Goal: Task Accomplishment & Management: Complete application form

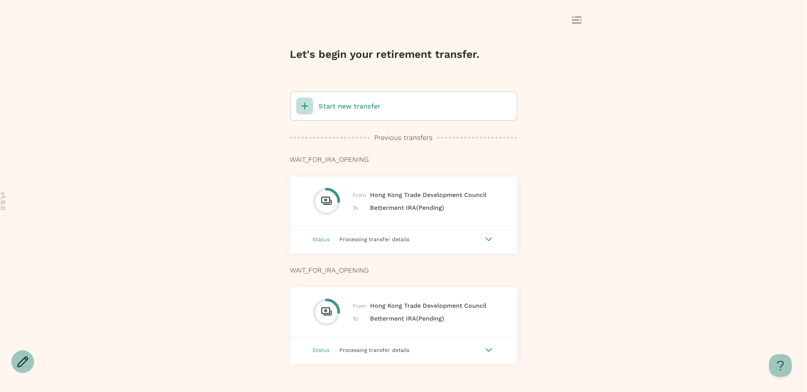
click at [347, 100] on div "Start new transfer" at bounding box center [338, 106] width 84 height 17
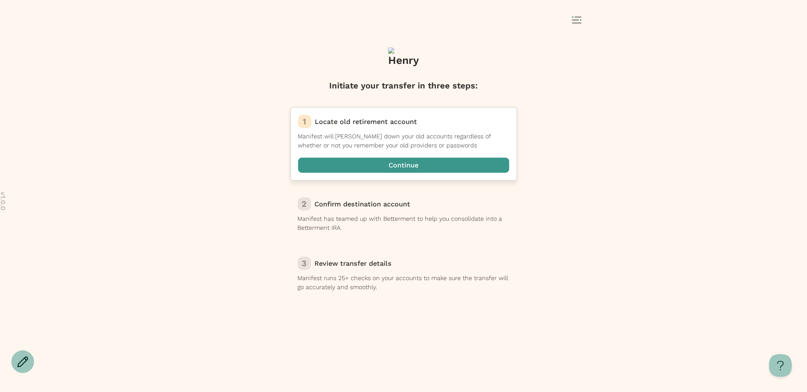
click at [406, 165] on span "button" at bounding box center [403, 165] width 211 height 15
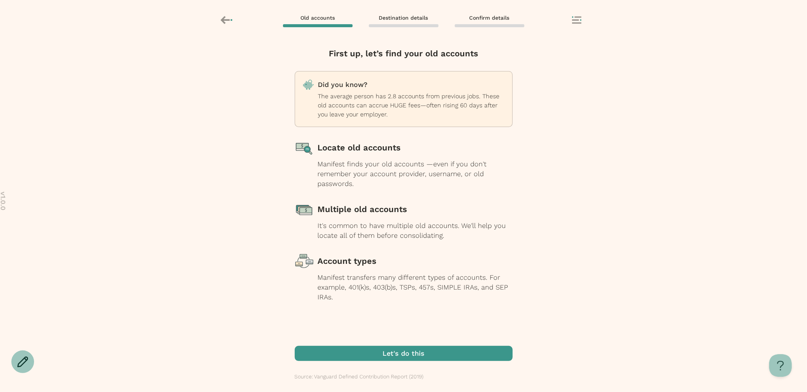
click at [434, 352] on span "button" at bounding box center [404, 353] width 218 height 15
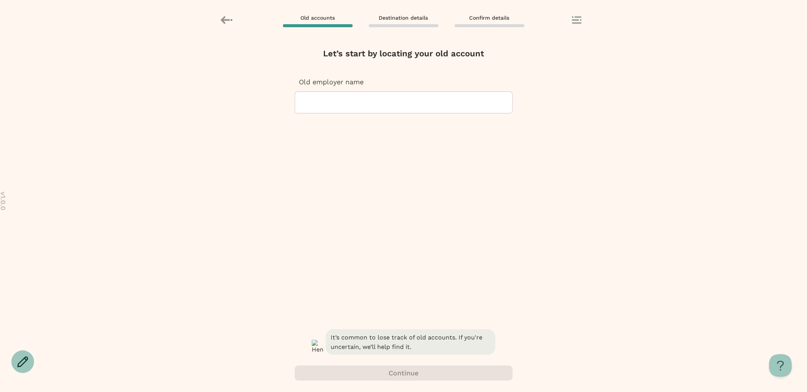
click at [394, 109] on div at bounding box center [403, 102] width 205 height 21
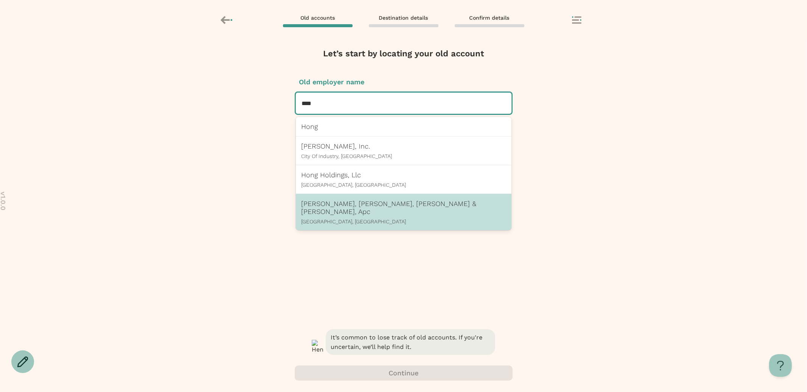
click at [380, 201] on p "Lee, Hong, Degerman, Kang & Waimey, Apc" at bounding box center [404, 208] width 204 height 16
type input "****"
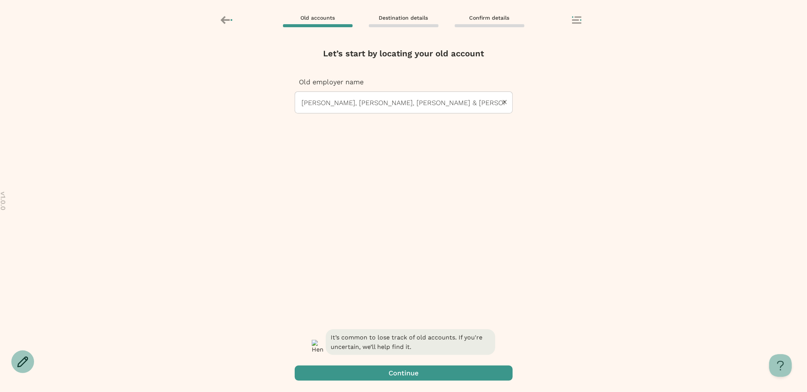
click at [405, 370] on span "button" at bounding box center [404, 373] width 218 height 15
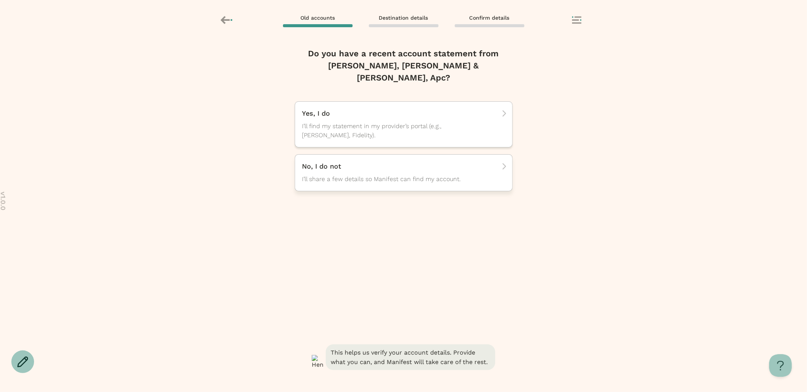
click at [358, 175] on span "I’ll share a few details so Manifest can find my account." at bounding box center [396, 179] width 189 height 9
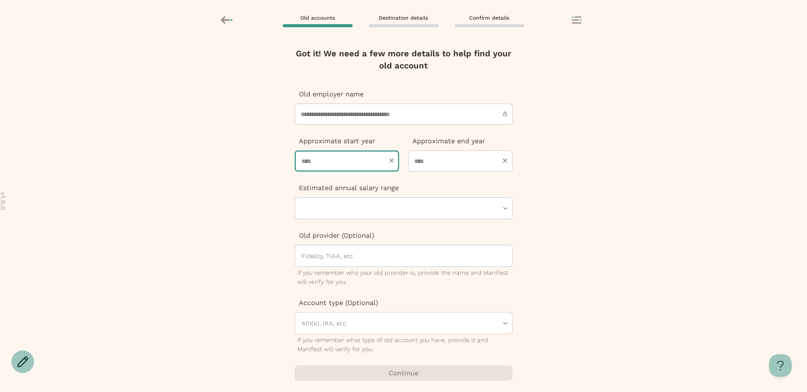
click at [337, 165] on input "number" at bounding box center [347, 161] width 104 height 21
type input "****"
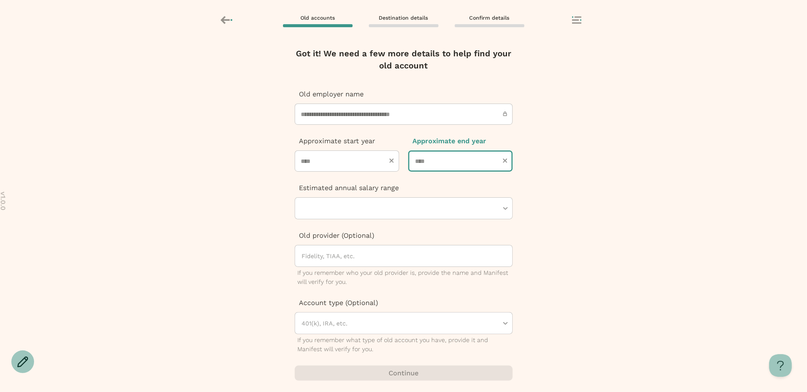
type input "****"
click at [331, 220] on div "**********" at bounding box center [404, 207] width 218 height 318
click at [338, 196] on div "Estimated annual salary range" at bounding box center [404, 201] width 218 height 36
click at [338, 200] on div at bounding box center [400, 208] width 198 height 21
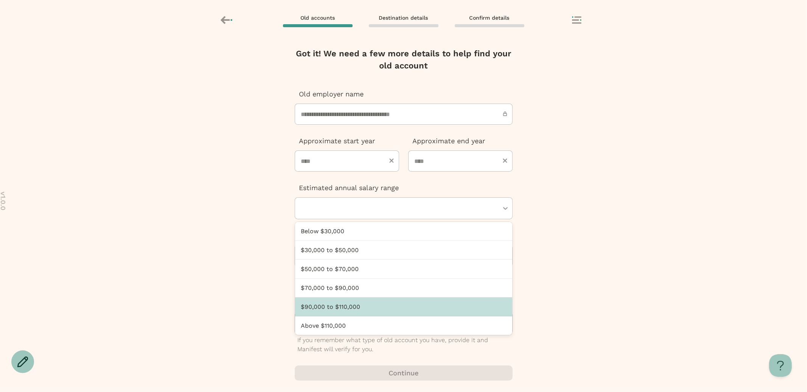
click at [338, 302] on div "$90,000 to $110,000" at bounding box center [403, 307] width 217 height 19
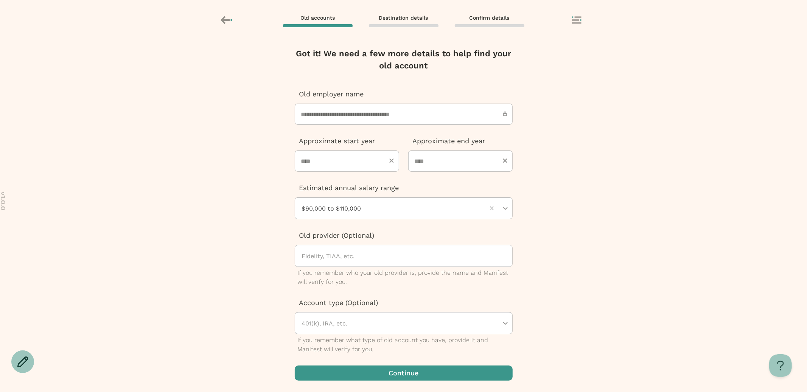
click at [379, 371] on span "button" at bounding box center [404, 373] width 218 height 15
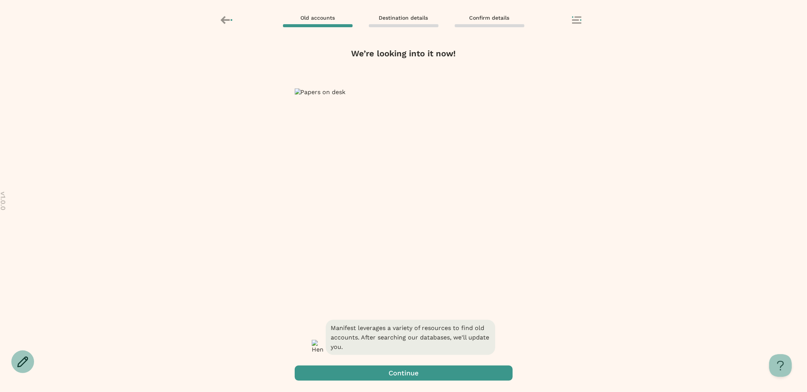
click at [412, 376] on span "button" at bounding box center [404, 373] width 218 height 15
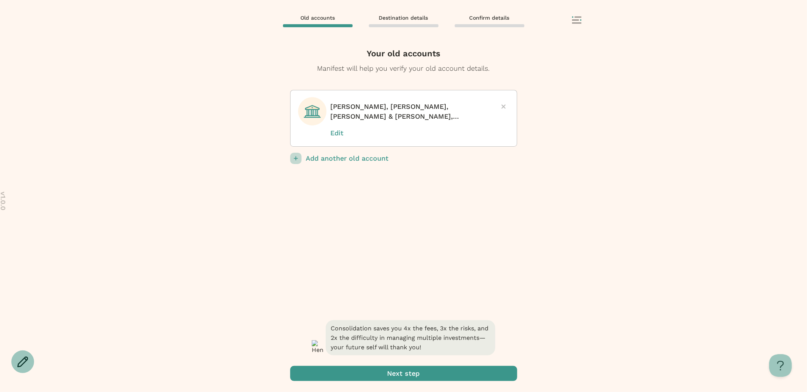
click at [412, 376] on span "submit" at bounding box center [403, 373] width 227 height 15
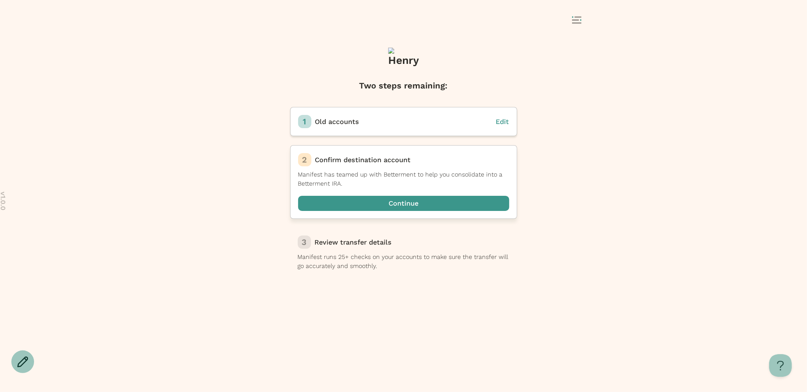
click at [389, 199] on span "button" at bounding box center [403, 203] width 211 height 15
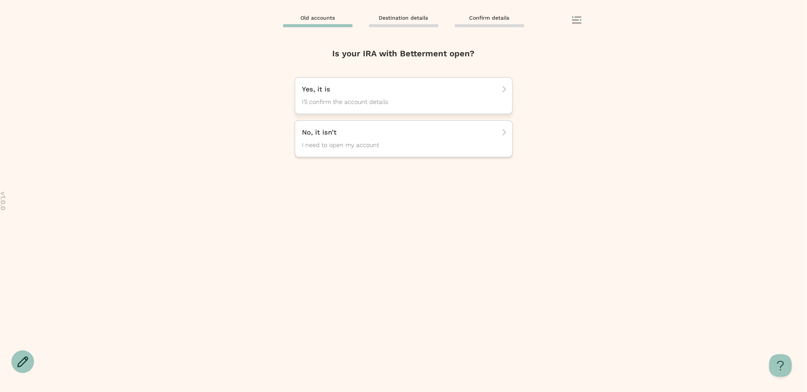
click at [364, 97] on div "Yes, it is I’ll confirm the account details" at bounding box center [401, 96] width 198 height 22
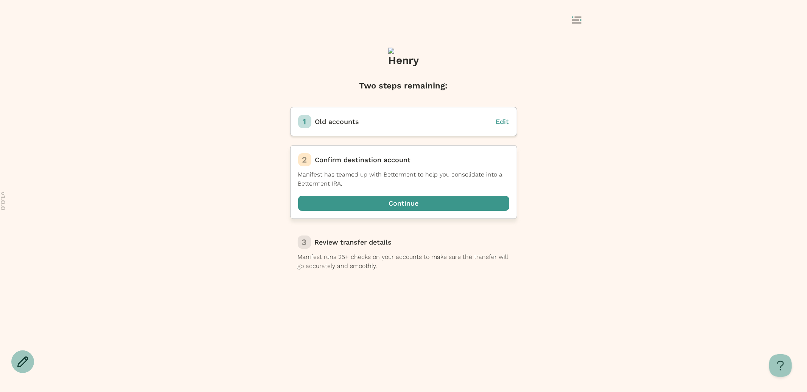
click at [362, 209] on span "button" at bounding box center [403, 203] width 211 height 15
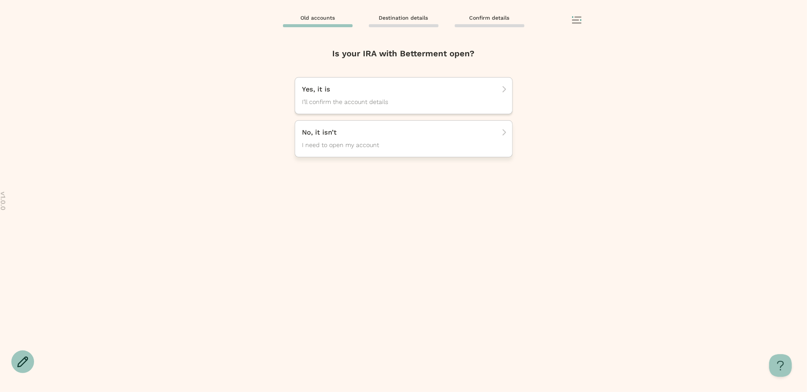
click at [372, 146] on span "I need to open my account" at bounding box center [396, 145] width 189 height 9
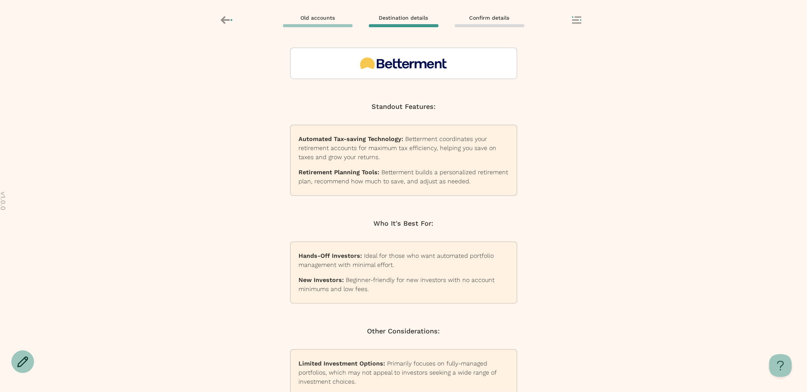
scroll to position [50, 0]
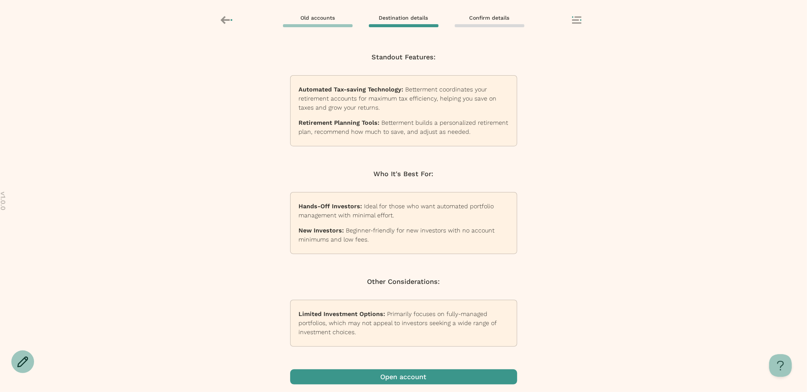
click at [427, 379] on span "button" at bounding box center [403, 377] width 227 height 15
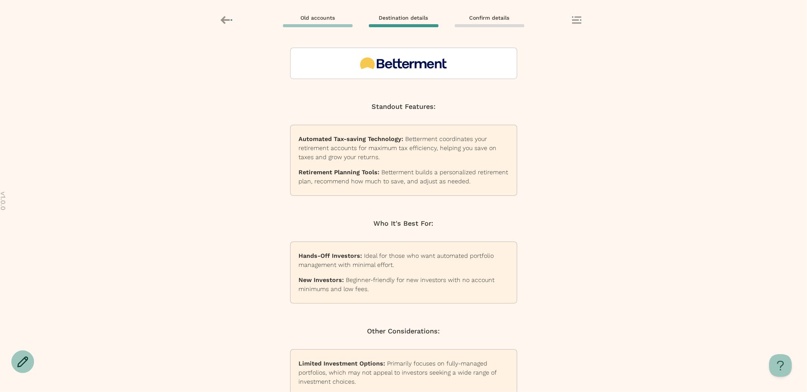
click at [577, 22] on icon at bounding box center [576, 20] width 9 height 8
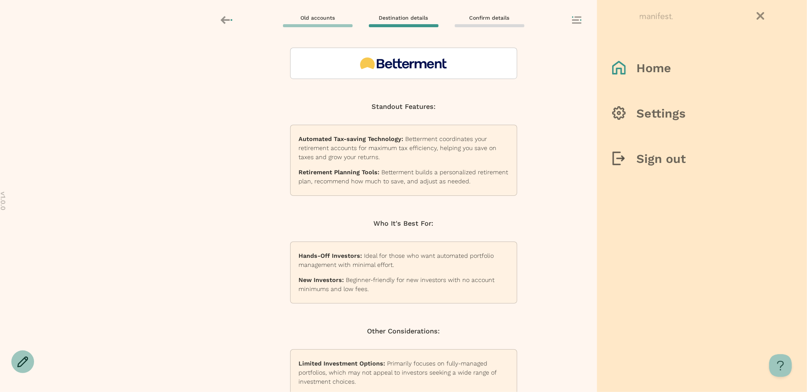
click at [606, 86] on div "Home Settings Sign out" at bounding box center [702, 196] width 210 height 392
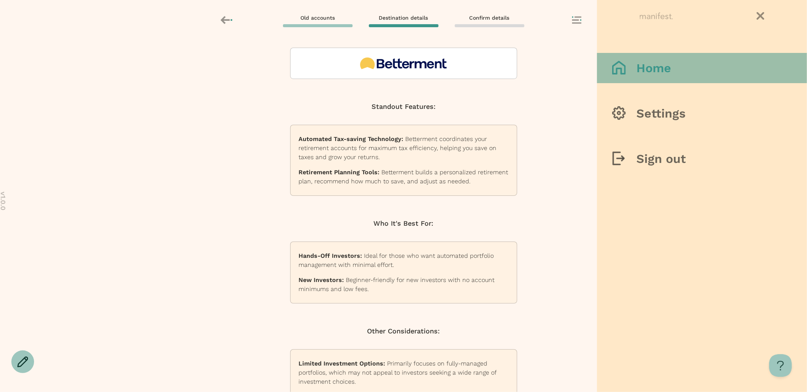
click at [628, 68] on div at bounding box center [624, 68] width 24 height 15
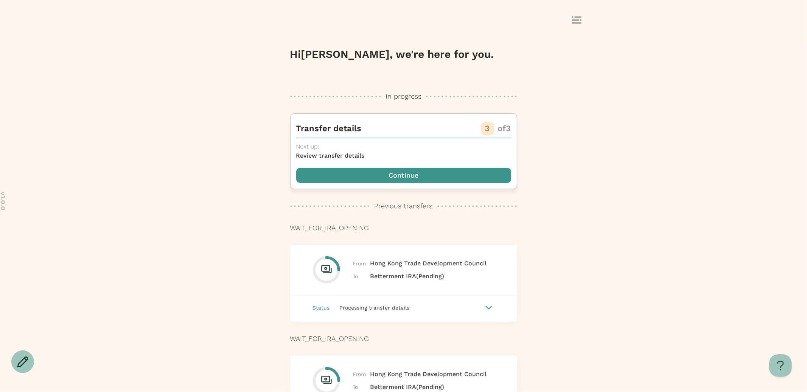
click at [412, 180] on span "button" at bounding box center [403, 175] width 215 height 15
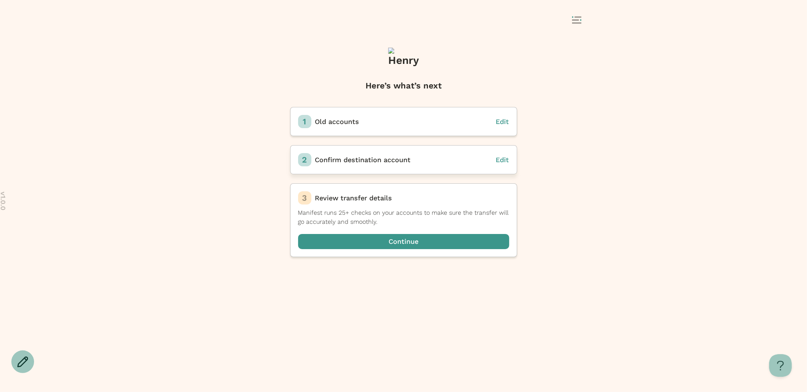
click at [503, 159] on span "Edit" at bounding box center [502, 160] width 13 height 8
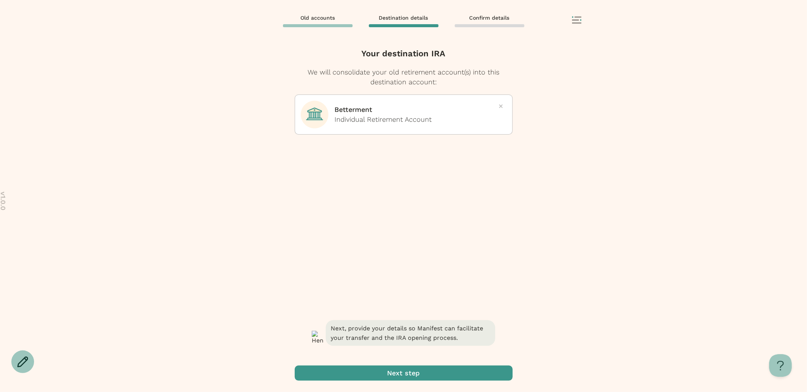
click at [499, 107] on icon at bounding box center [500, 105] width 3 height 3
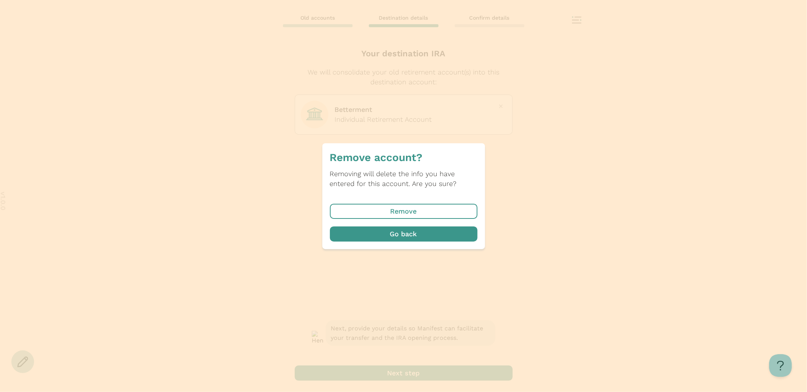
click at [404, 211] on span "button" at bounding box center [404, 211] width 148 height 15
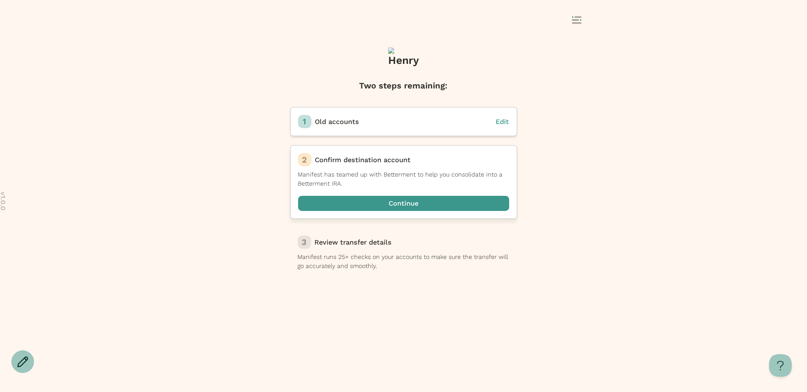
click at [400, 203] on span "button" at bounding box center [403, 203] width 211 height 15
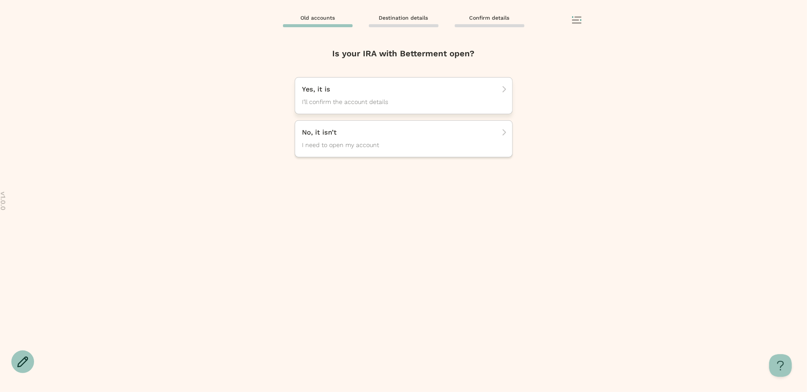
click at [366, 109] on div "Yes, it is I’ll confirm the account details" at bounding box center [404, 95] width 218 height 37
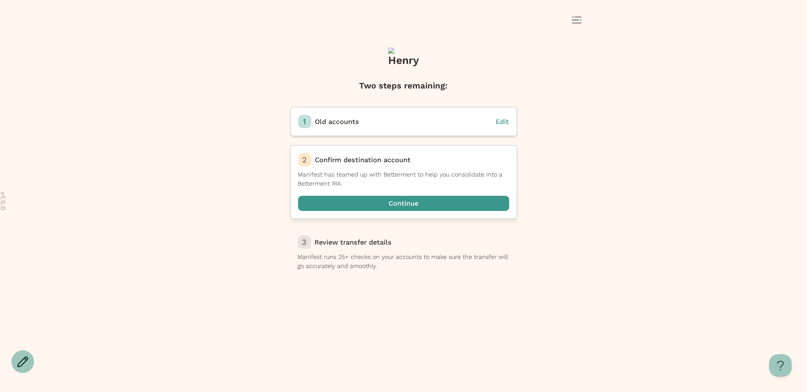
click at [407, 206] on span "button" at bounding box center [403, 203] width 211 height 15
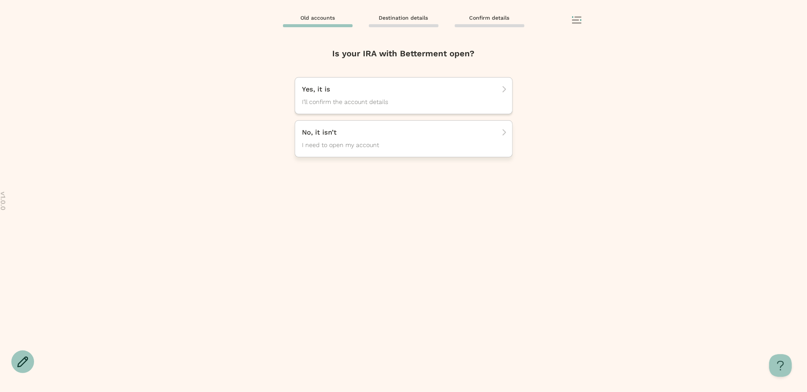
click at [370, 145] on span "I need to open my account" at bounding box center [396, 145] width 189 height 9
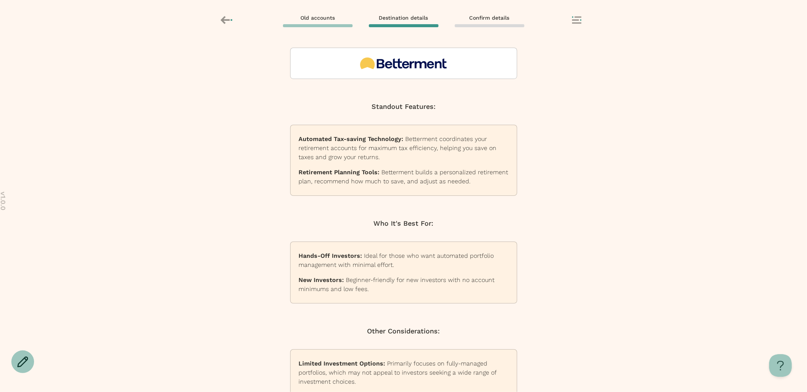
scroll to position [50, 0]
